Goal: Task Accomplishment & Management: Manage account settings

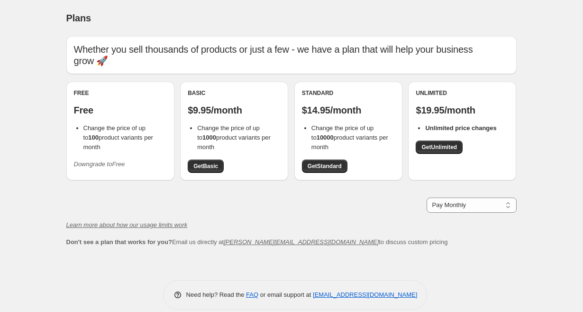
click at [159, 147] on div "Free Free Change the price of up to 100 product variants per month Downgrade to…" at bounding box center [120, 130] width 93 height 83
click at [92, 160] on icon "Downgrade to Free" at bounding box center [99, 163] width 51 height 7
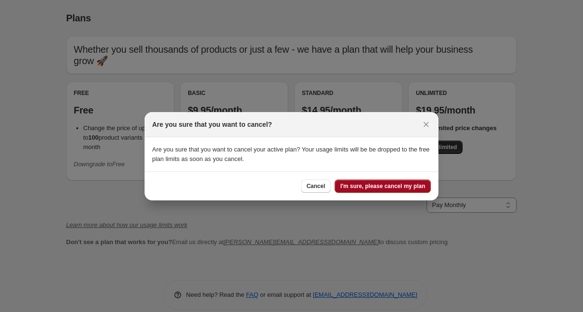
click at [344, 184] on span "I'm sure, please cancel my plan" at bounding box center [383, 186] width 85 height 8
